Goal: Transaction & Acquisition: Subscribe to service/newsletter

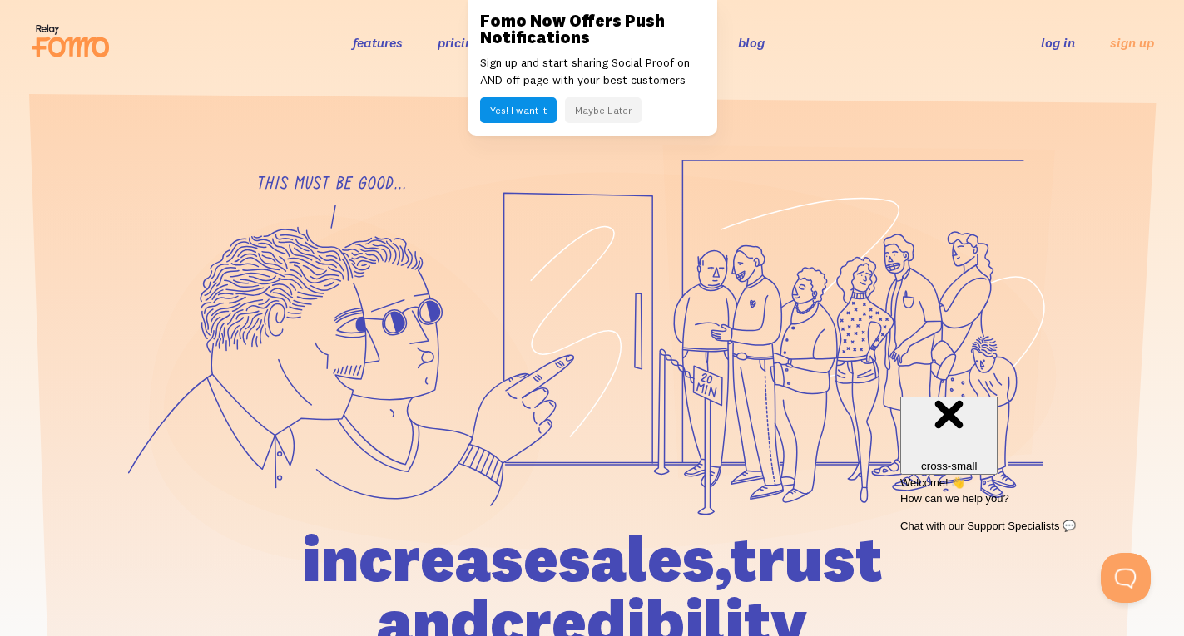
scroll to position [34, 0]
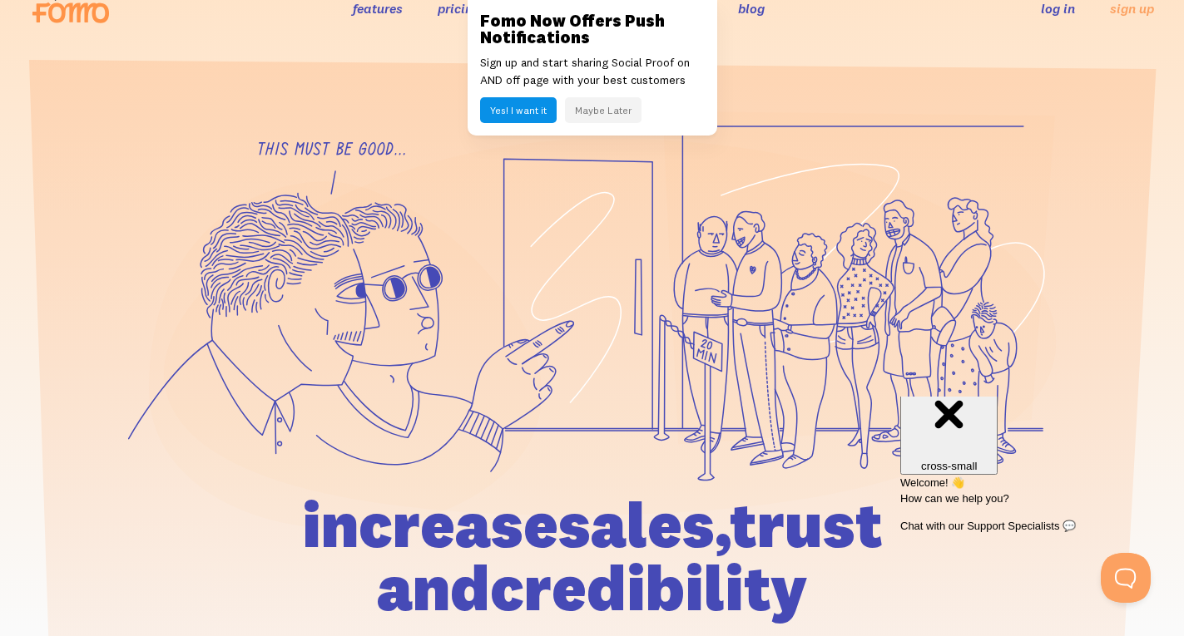
click at [359, 7] on link "features" at bounding box center [378, 8] width 50 height 17
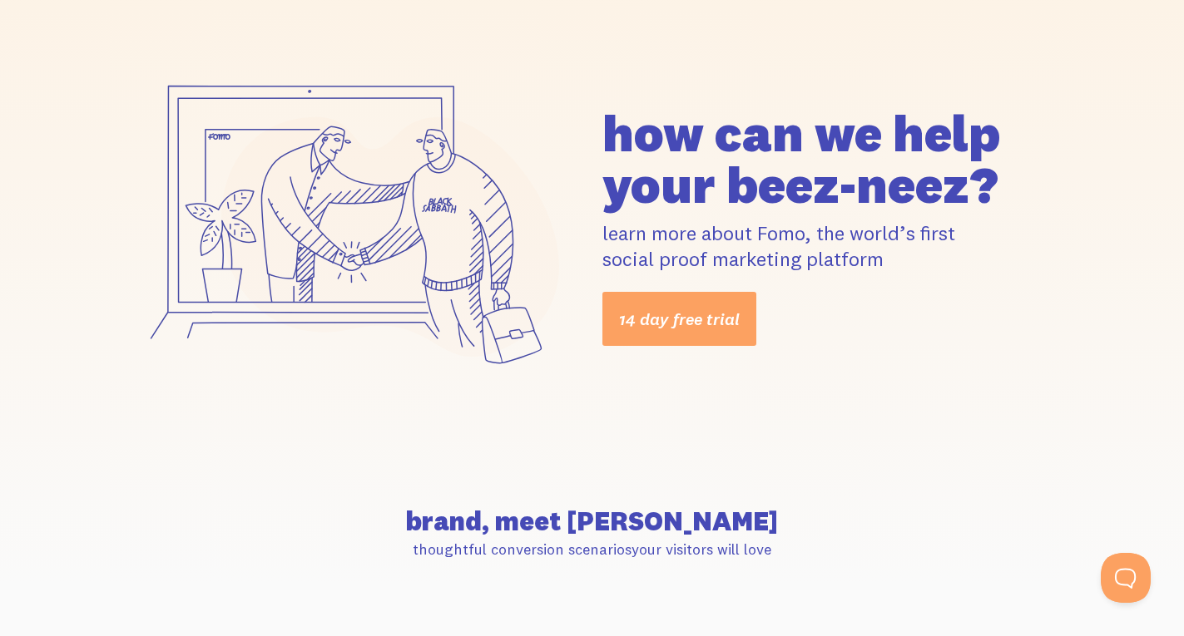
scroll to position [372, 0]
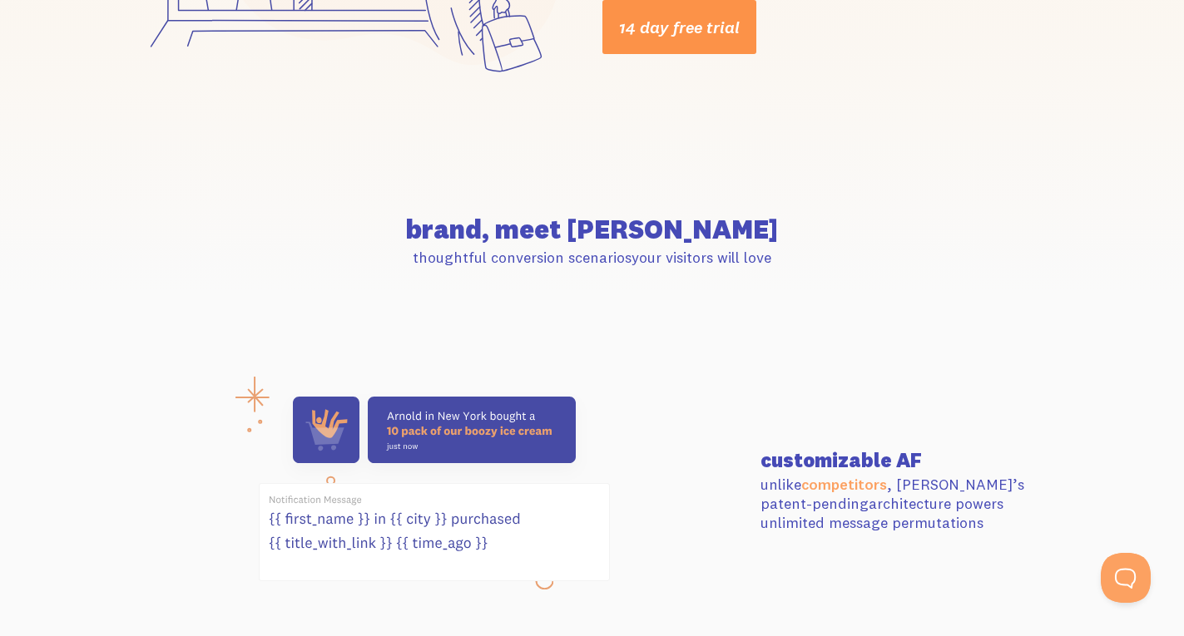
click at [631, 17] on link "14 day free trial" at bounding box center [679, 27] width 154 height 54
